Goal: Book appointment/travel/reservation

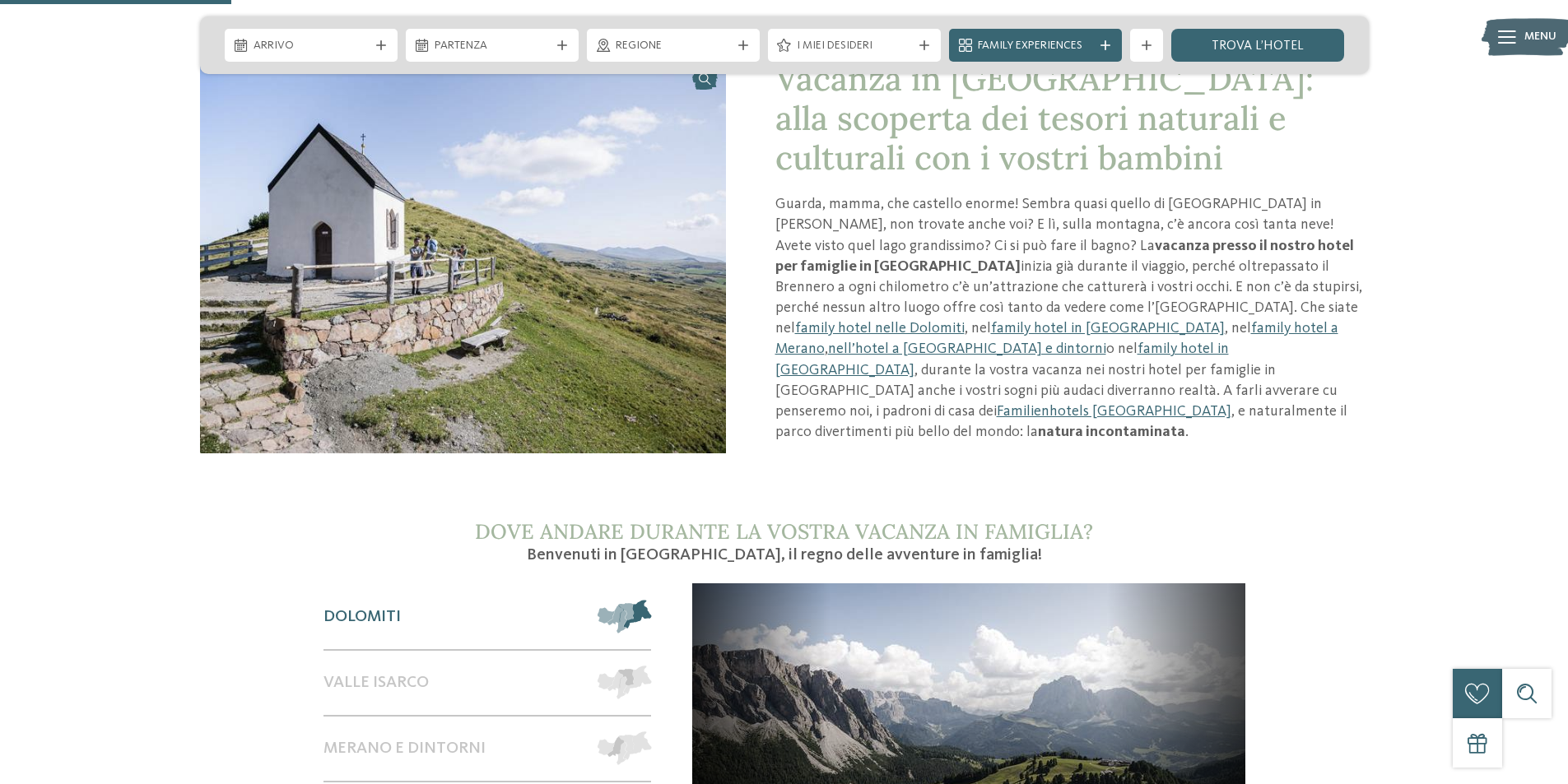
scroll to position [1151, 0]
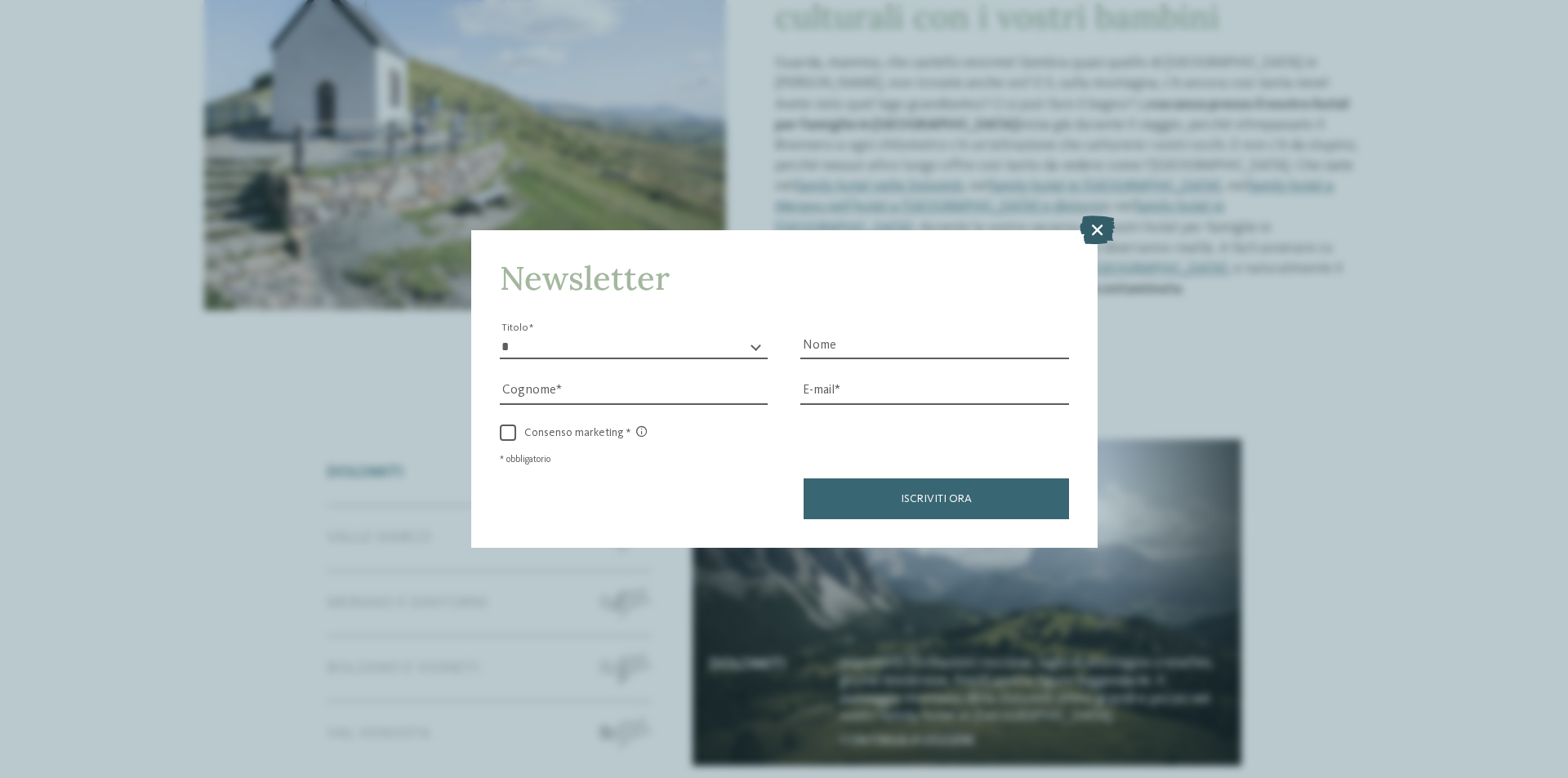
click at [1090, 230] on icon at bounding box center [1097, 229] width 35 height 28
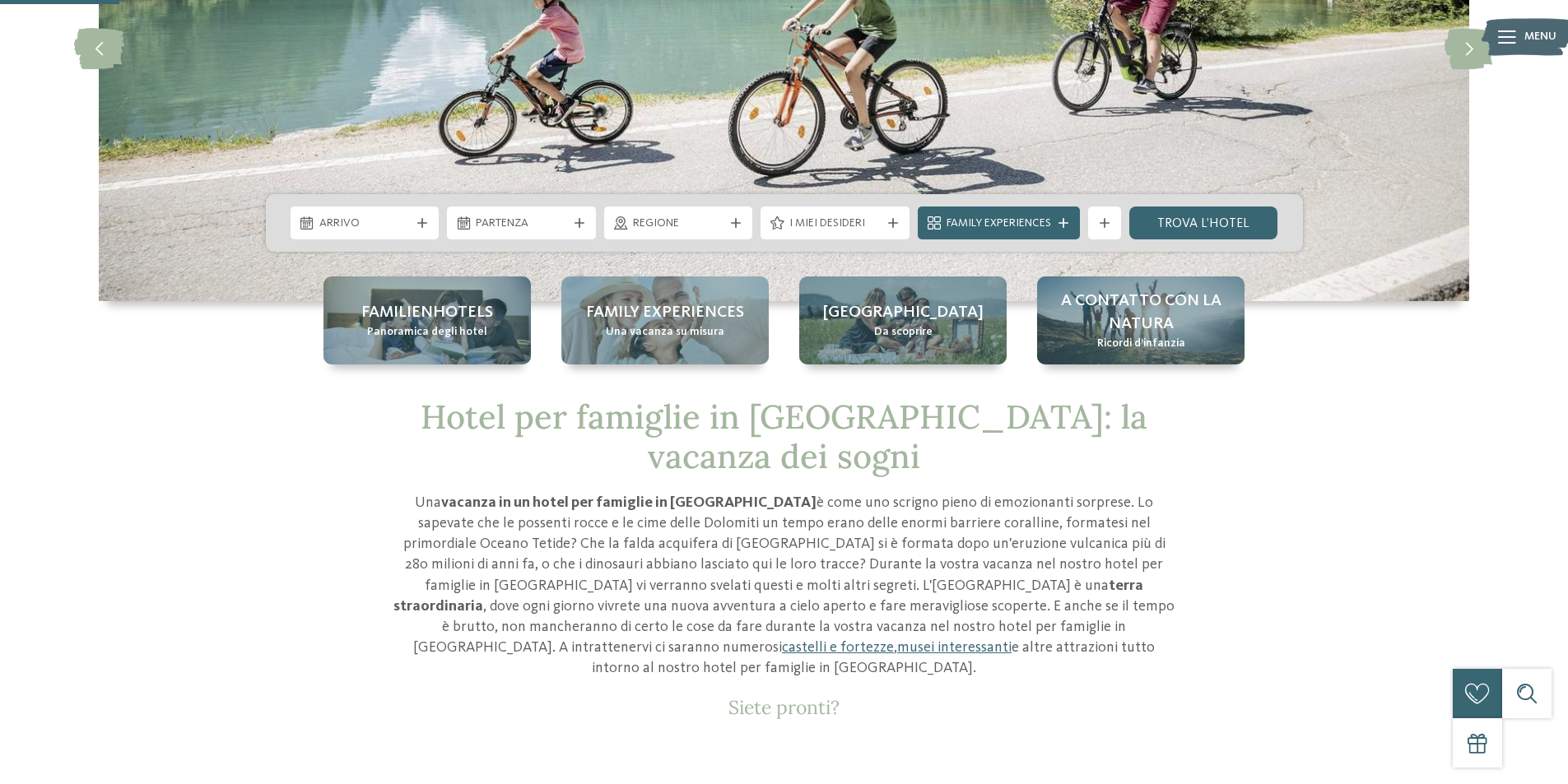
scroll to position [0, 0]
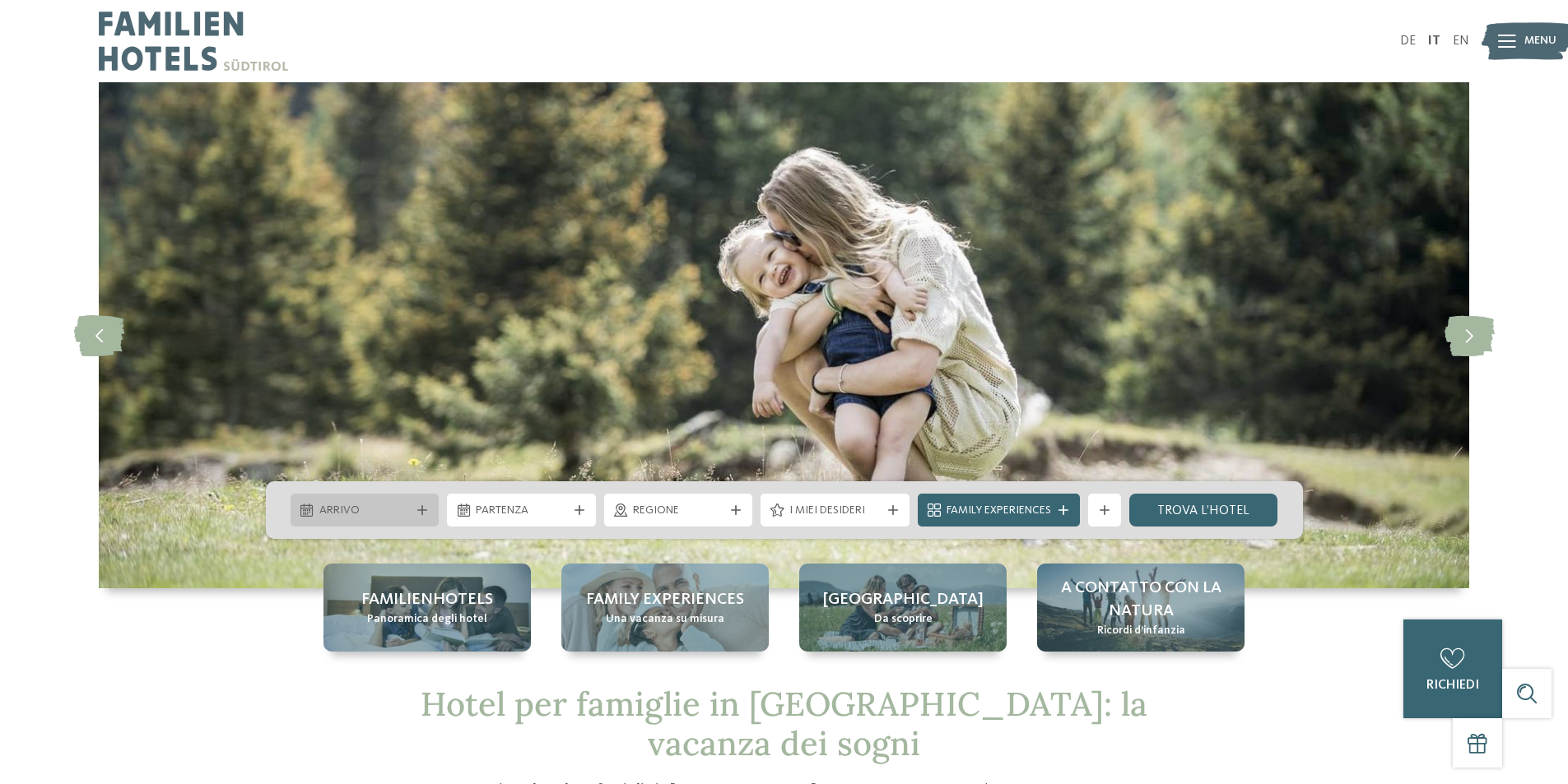
click at [394, 515] on span "Arrivo" at bounding box center [365, 511] width 91 height 16
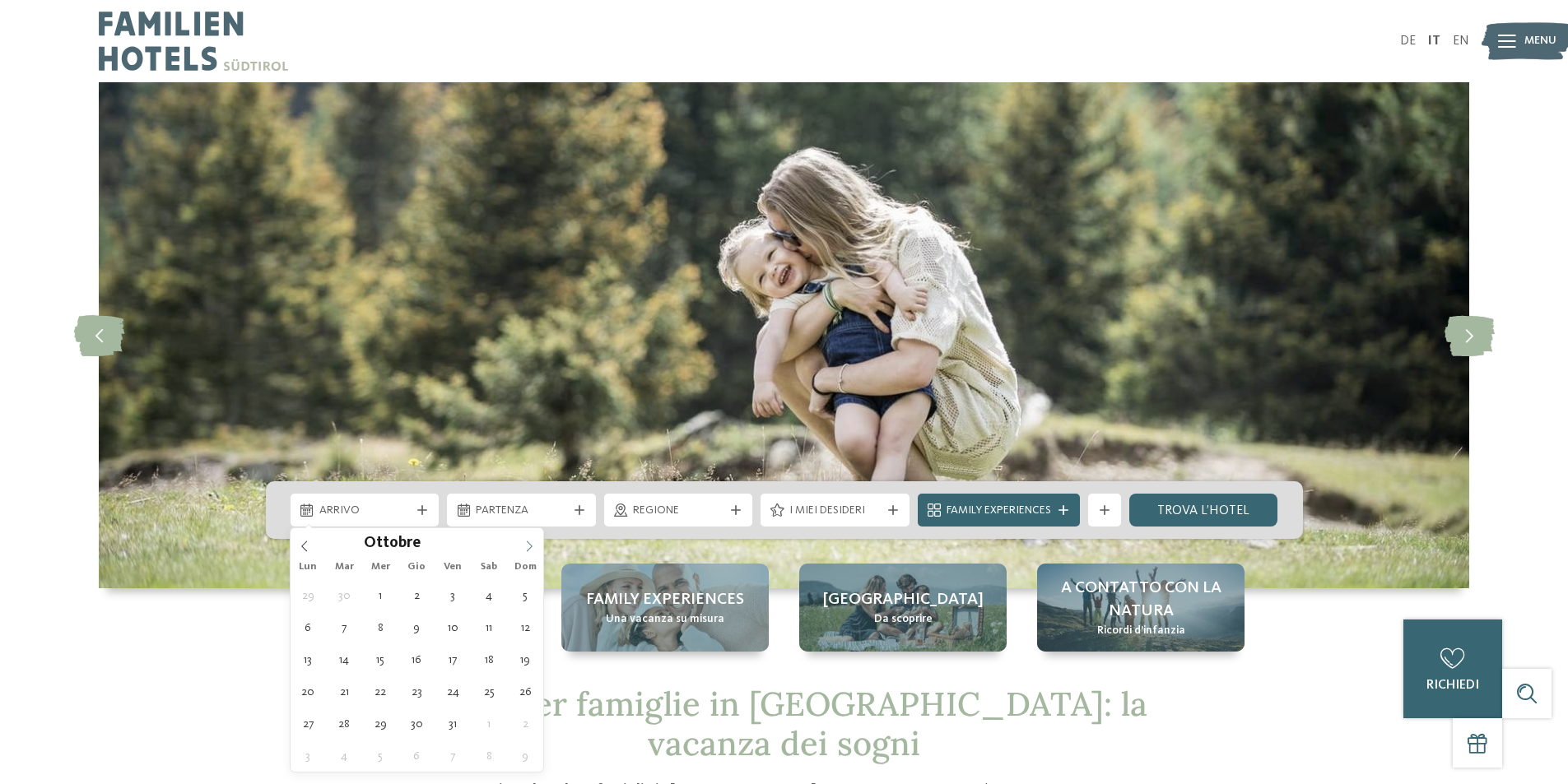
click at [524, 543] on icon at bounding box center [529, 546] width 11 height 11
type div "28.12.2025"
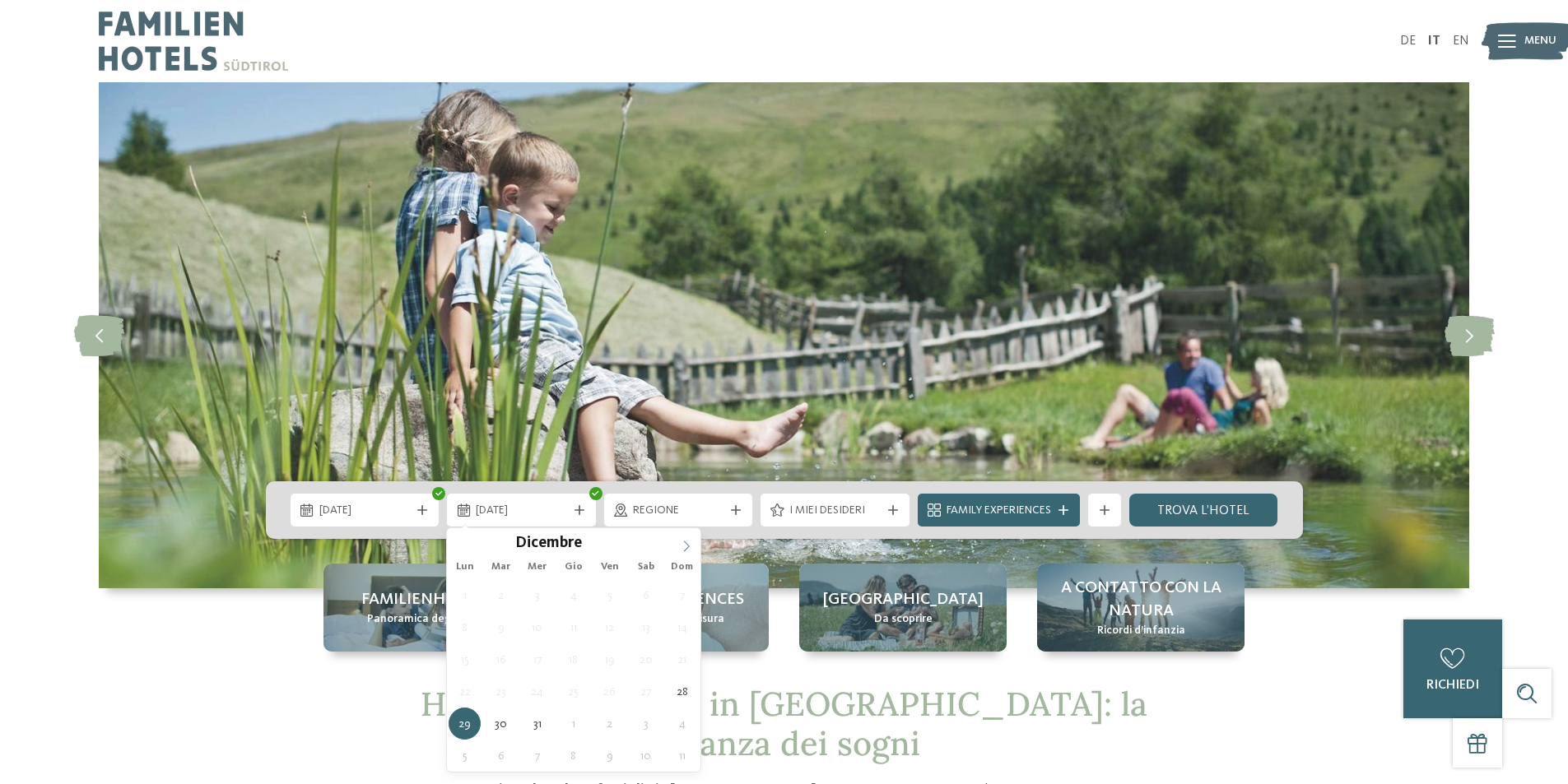
type input "****"
click at [684, 540] on span at bounding box center [686, 542] width 28 height 28
type div "01.01.2026"
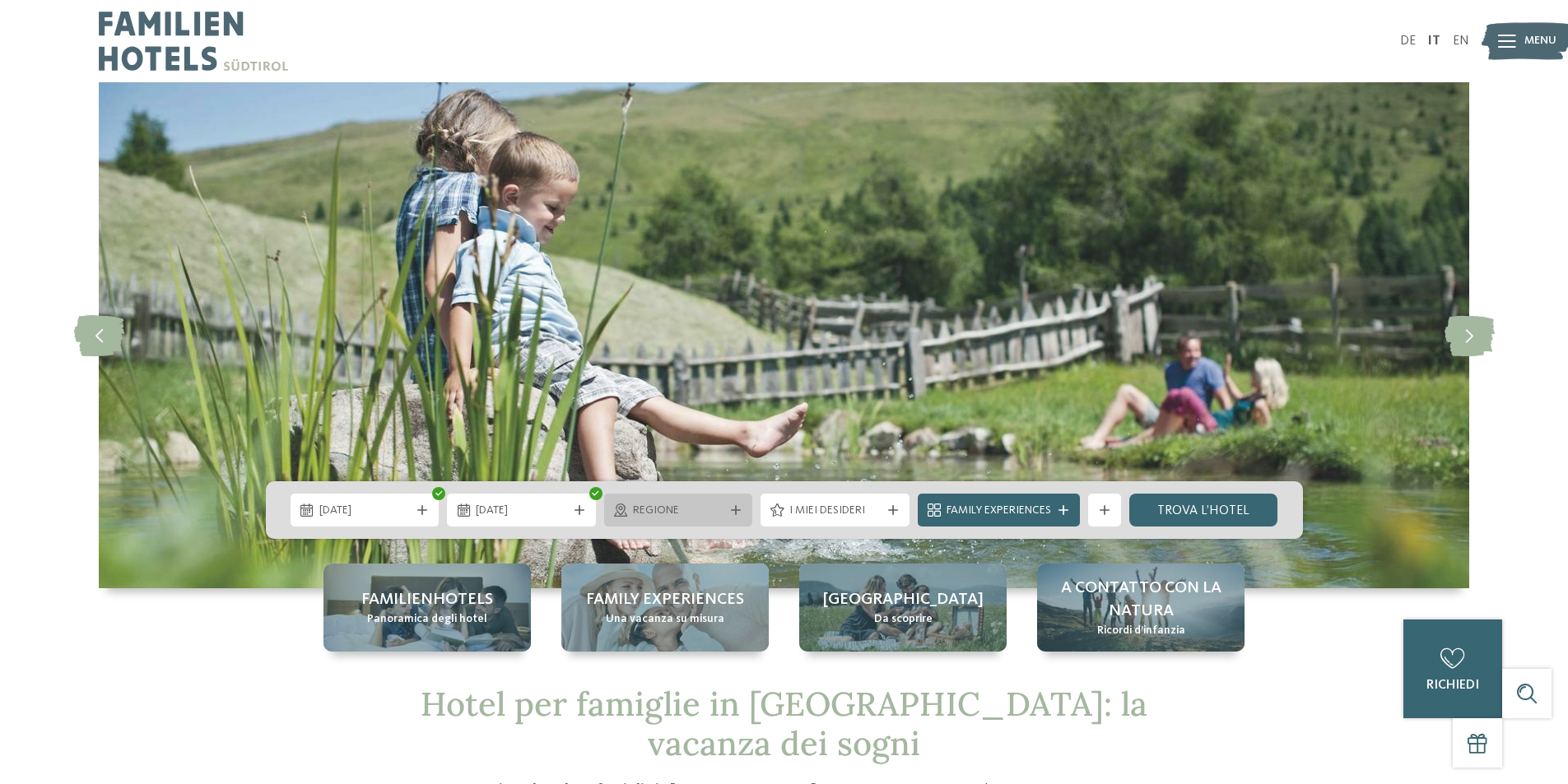
click at [714, 510] on span "Regione" at bounding box center [678, 511] width 91 height 16
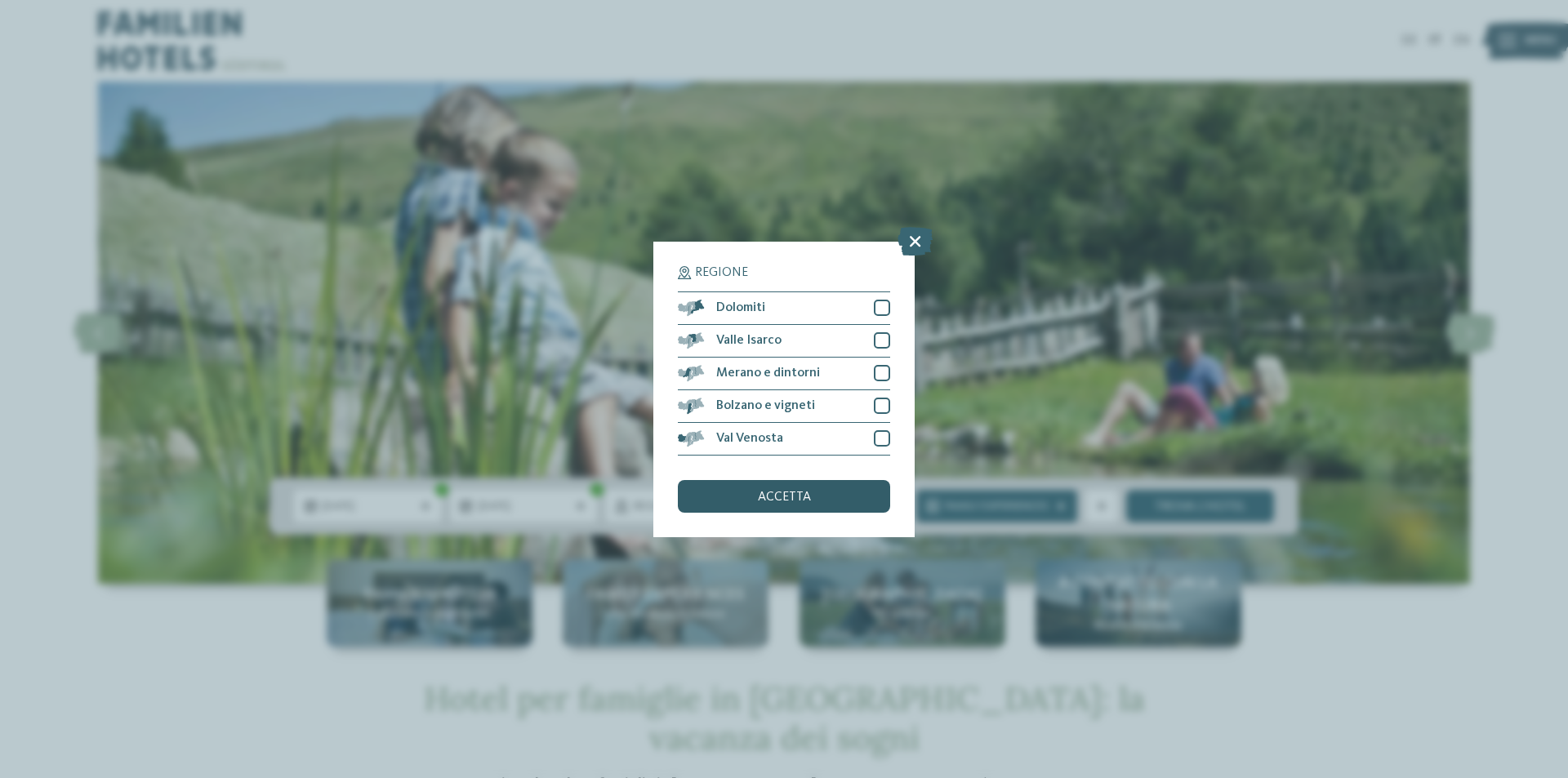
click at [784, 501] on span "accetta" at bounding box center [784, 496] width 53 height 13
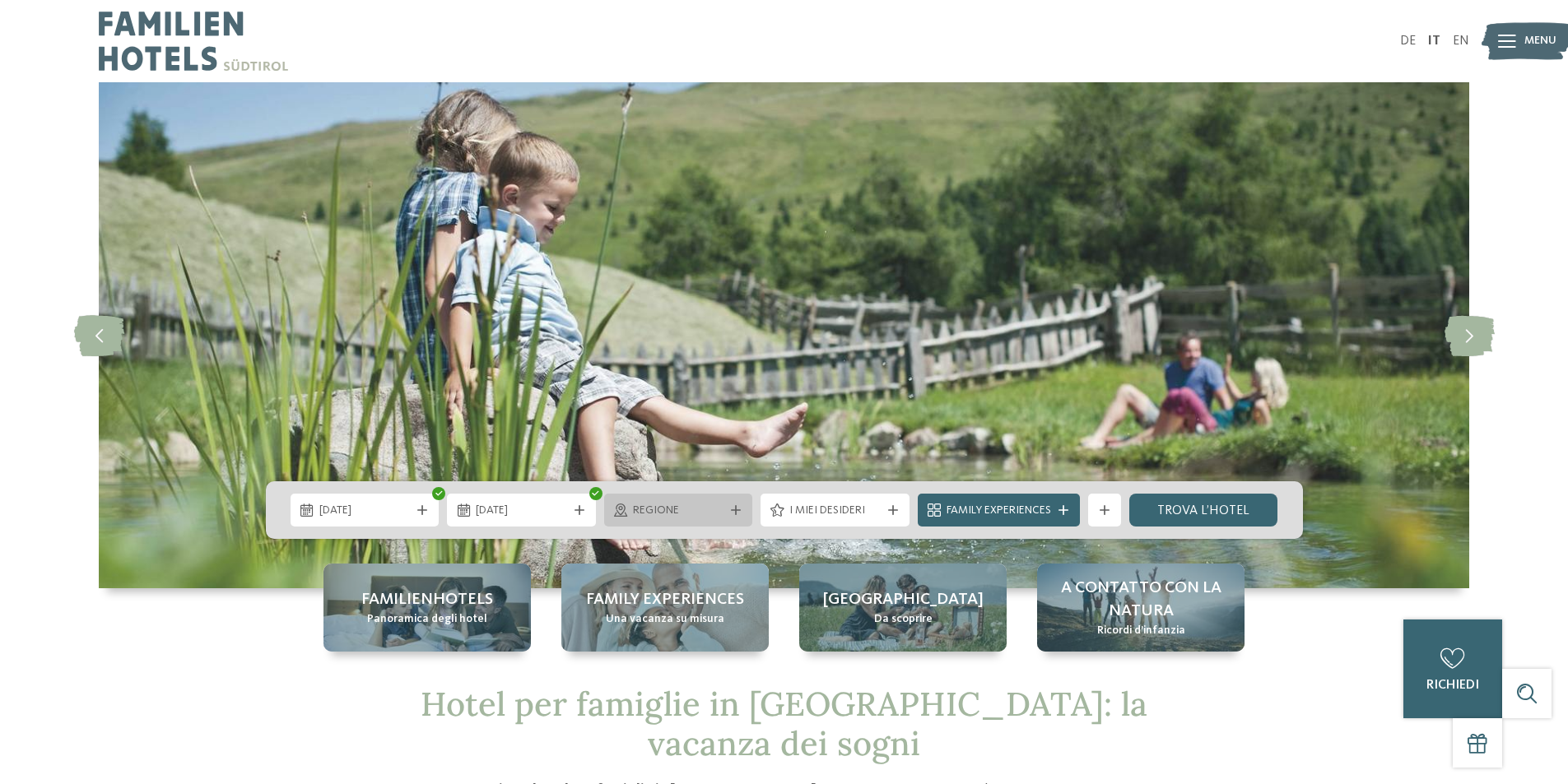
click at [726, 496] on div "Regione" at bounding box center [678, 510] width 149 height 33
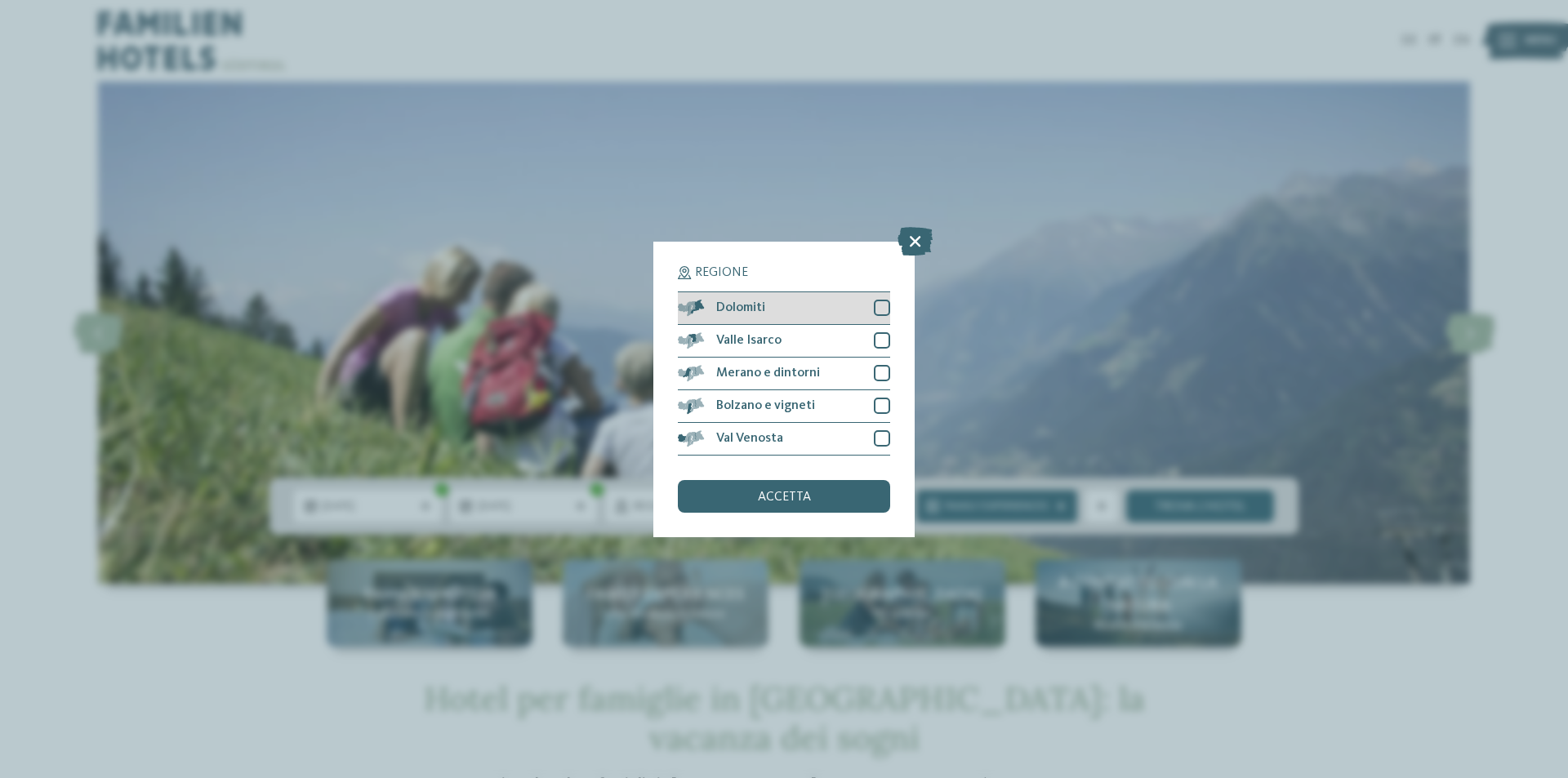
click at [879, 315] on div at bounding box center [881, 307] width 16 height 16
click at [877, 347] on div at bounding box center [881, 340] width 16 height 16
click at [887, 371] on div at bounding box center [881, 372] width 16 height 16
click at [885, 395] on div "Bolzano e vigneti" at bounding box center [784, 407] width 212 height 33
click at [885, 437] on div at bounding box center [881, 438] width 16 height 16
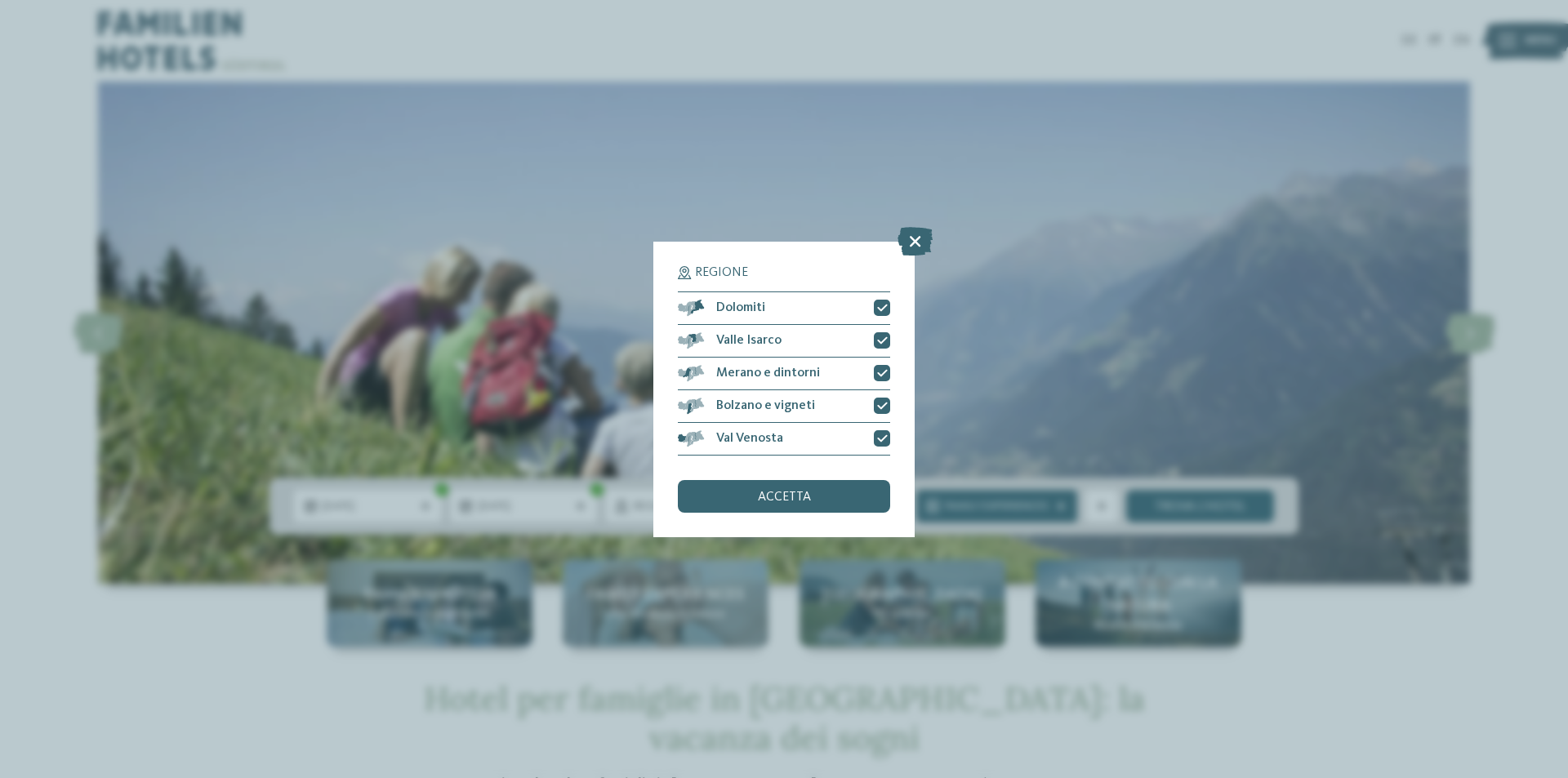
click at [817, 502] on div "accetta" at bounding box center [784, 496] width 212 height 33
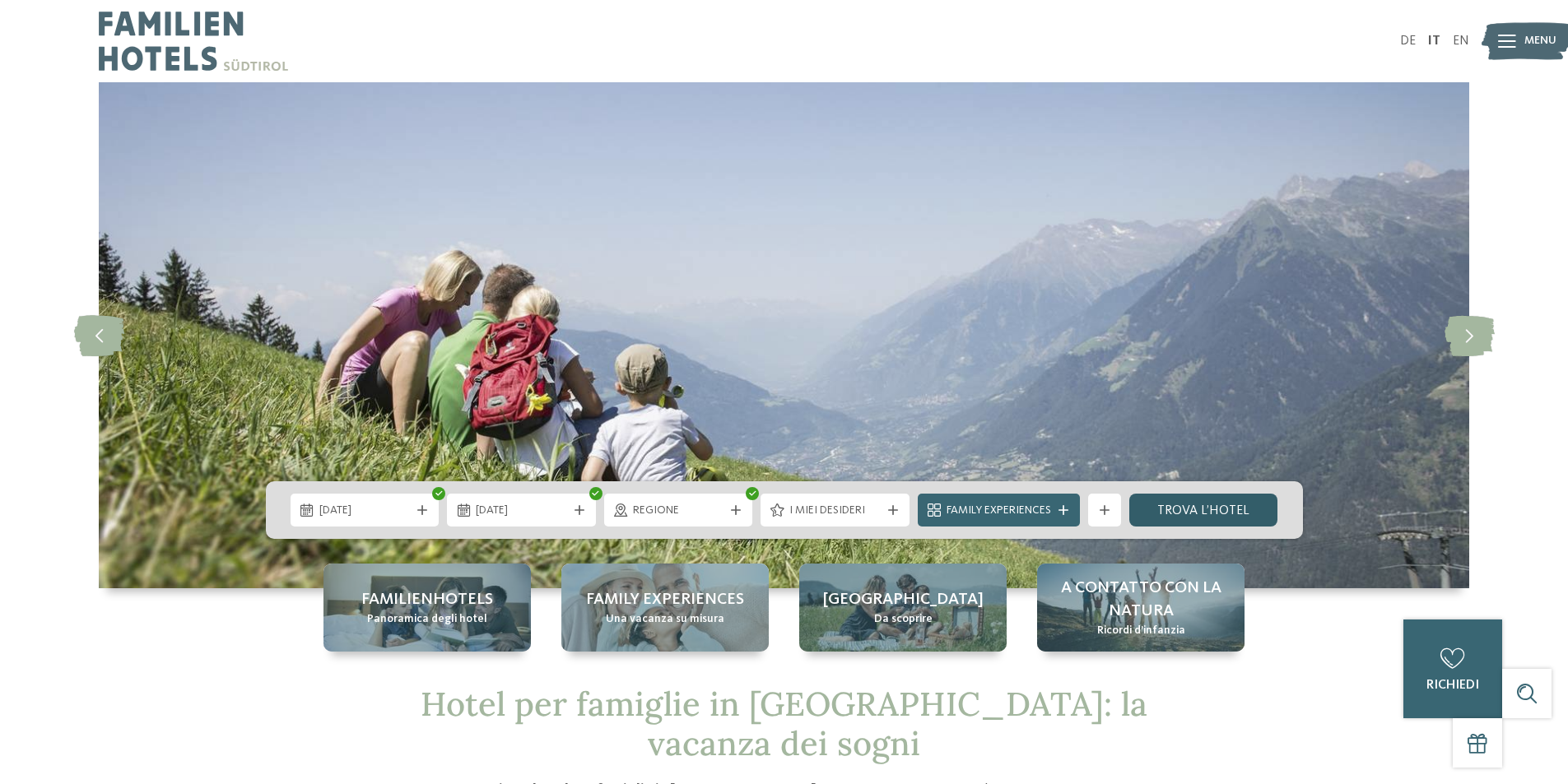
click at [1204, 509] on link "trova l’hotel" at bounding box center [1203, 510] width 149 height 33
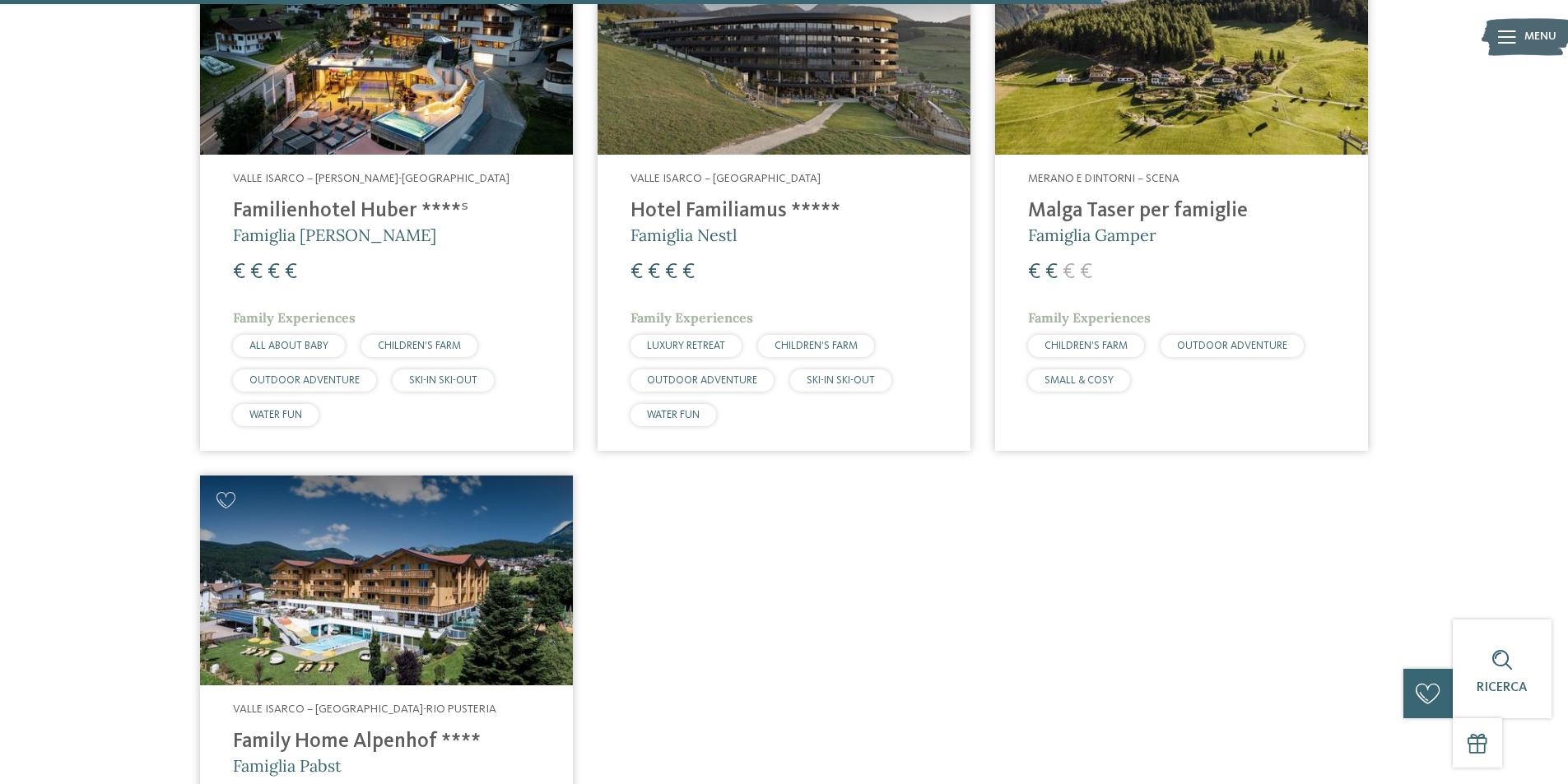
scroll to position [2760, 0]
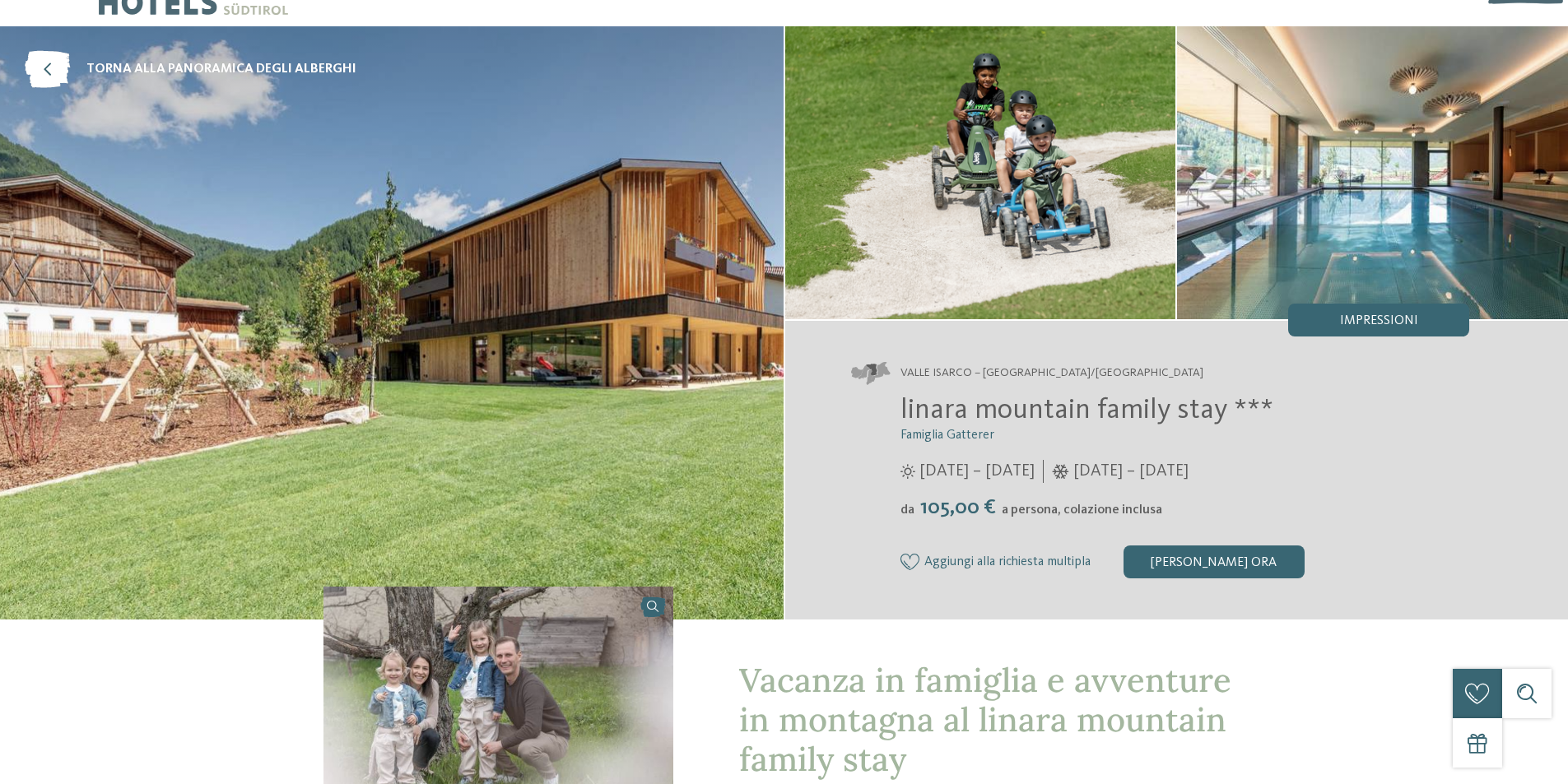
scroll to position [82, 0]
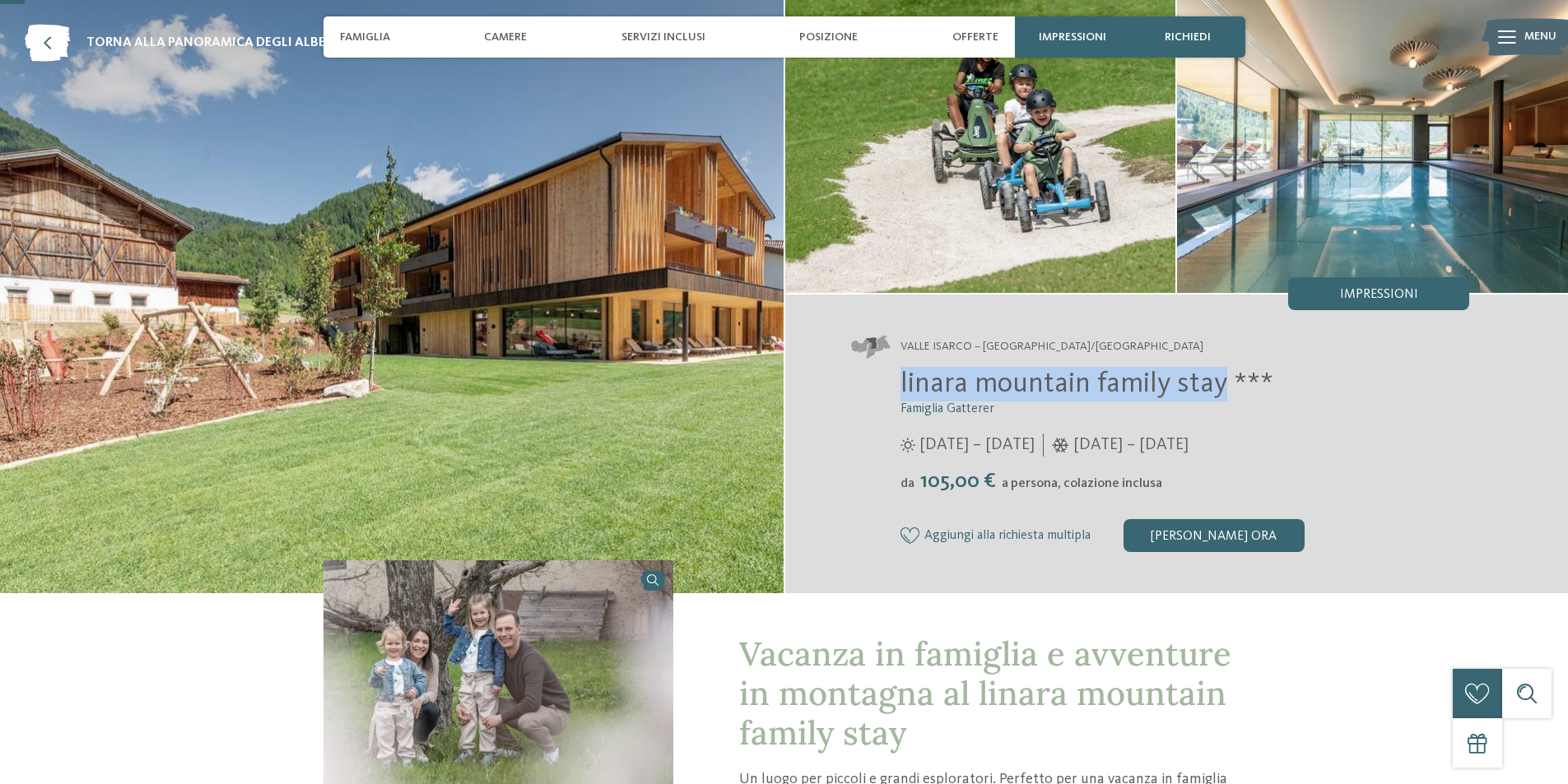
drag, startPoint x: 900, startPoint y: 381, endPoint x: 1217, endPoint y: 386, distance: 317.0
click at [1217, 387] on span "linara mountain family stay ***" at bounding box center [1086, 383] width 373 height 28
copy span "linara mountain family stay"
